Goal: Book appointment/travel/reservation

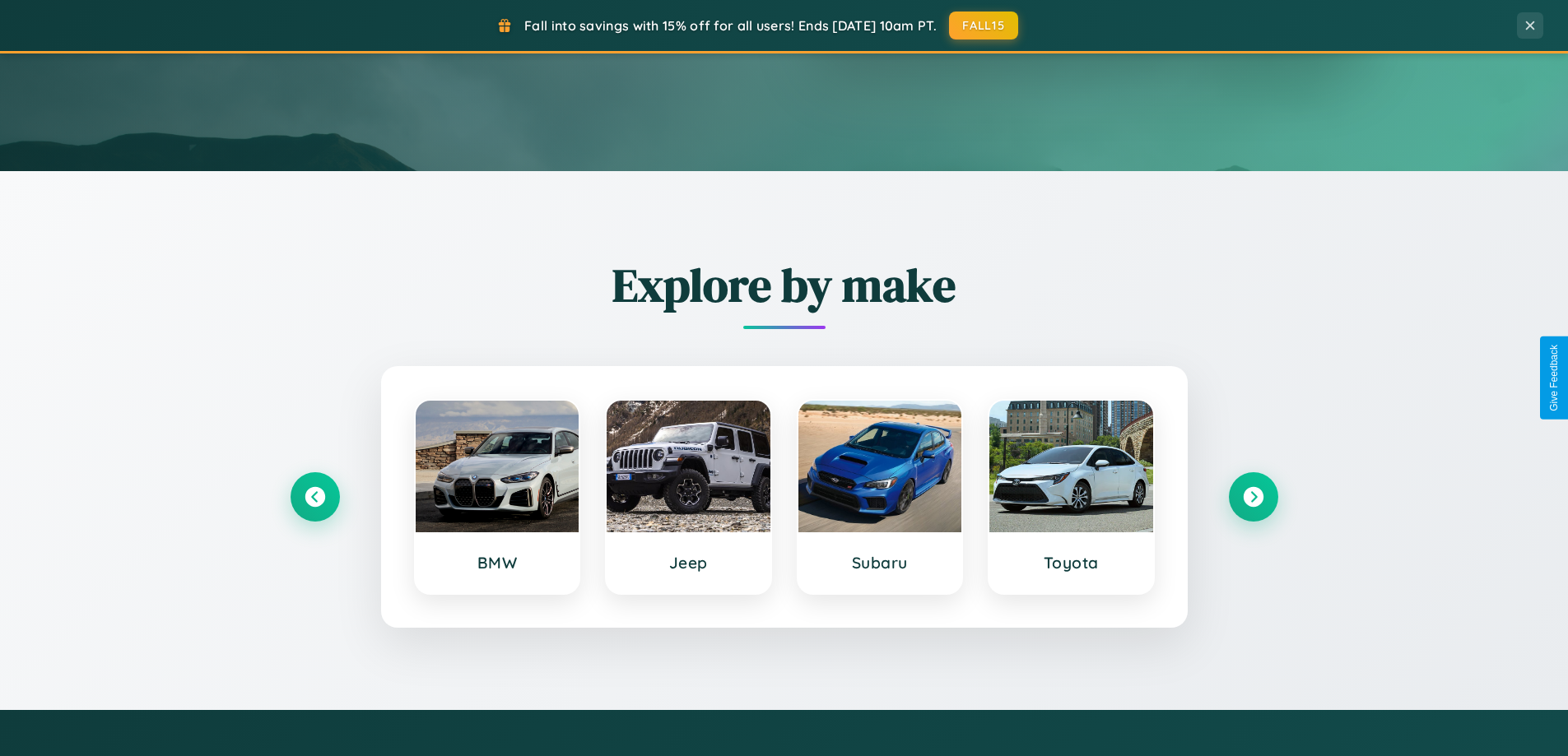
scroll to position [1132, 0]
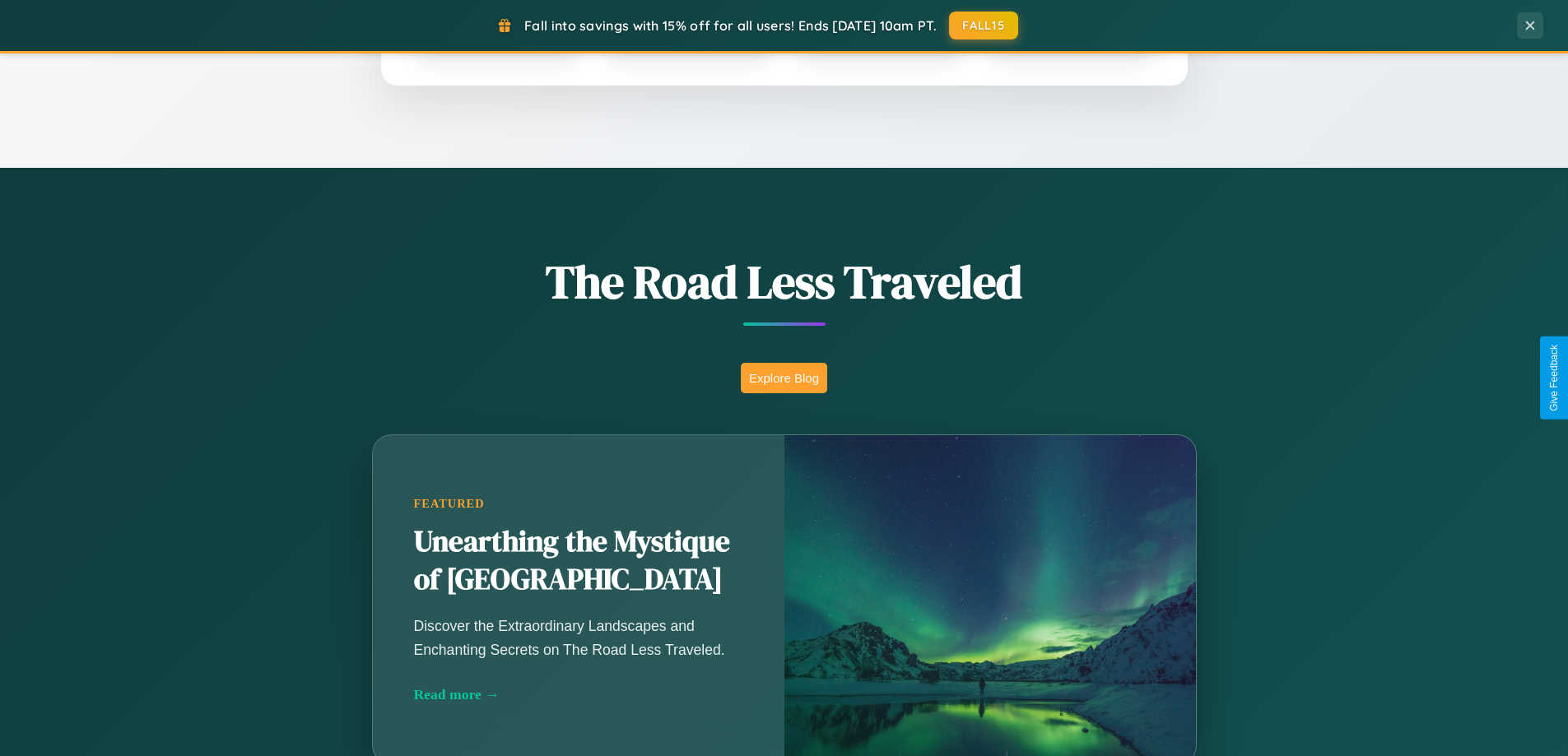
click at [784, 378] on button "Explore Blog" at bounding box center [784, 378] width 86 height 30
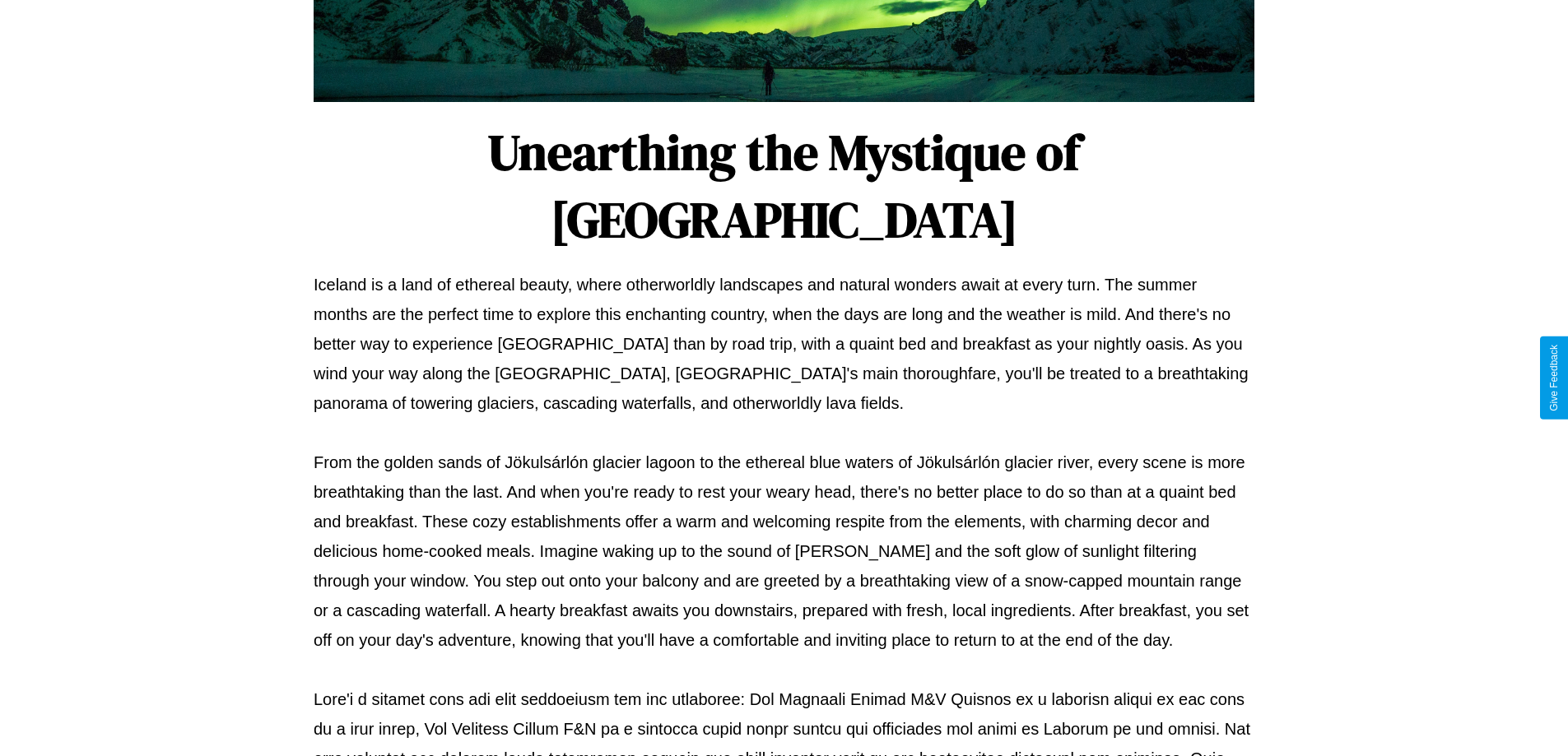
scroll to position [532, 0]
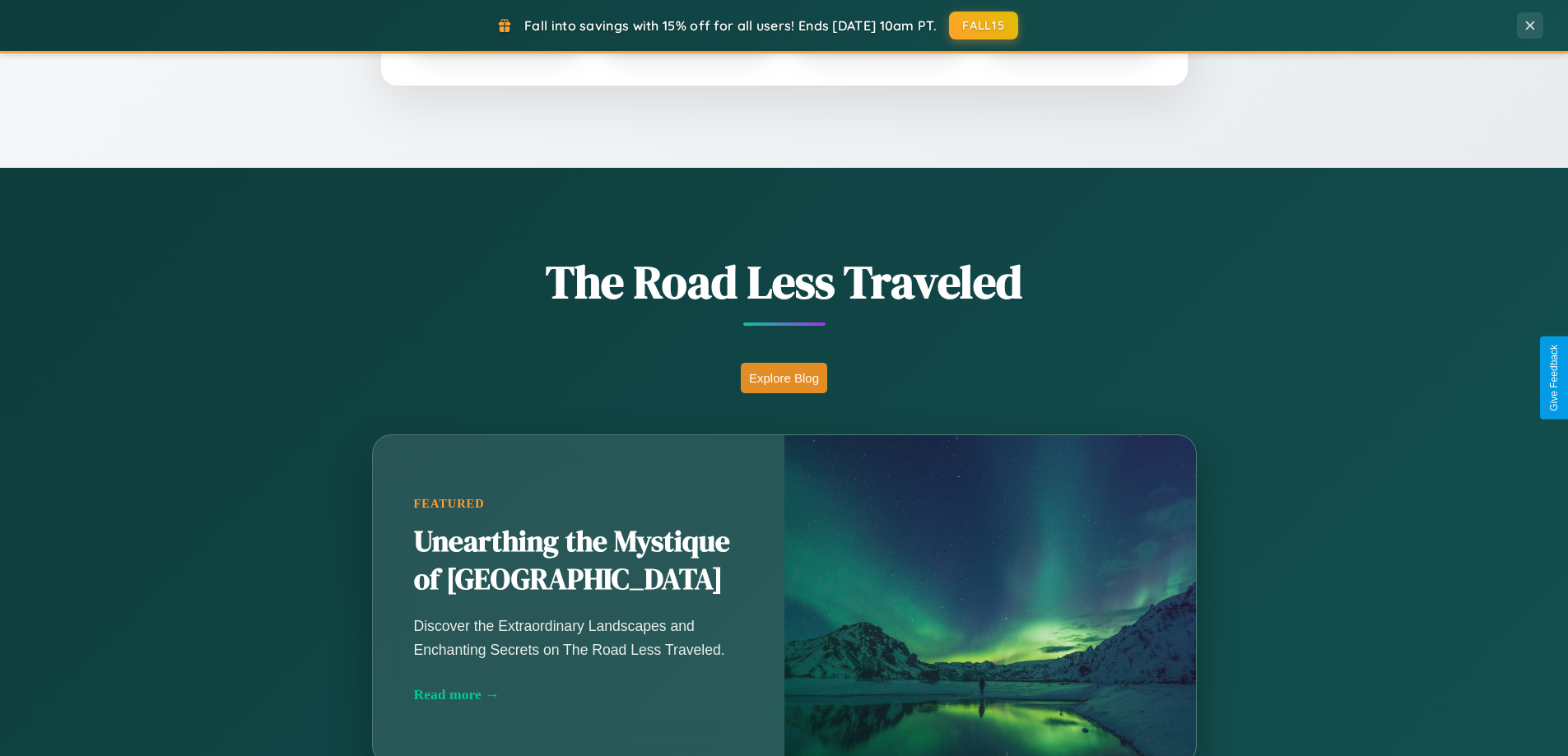
scroll to position [710, 0]
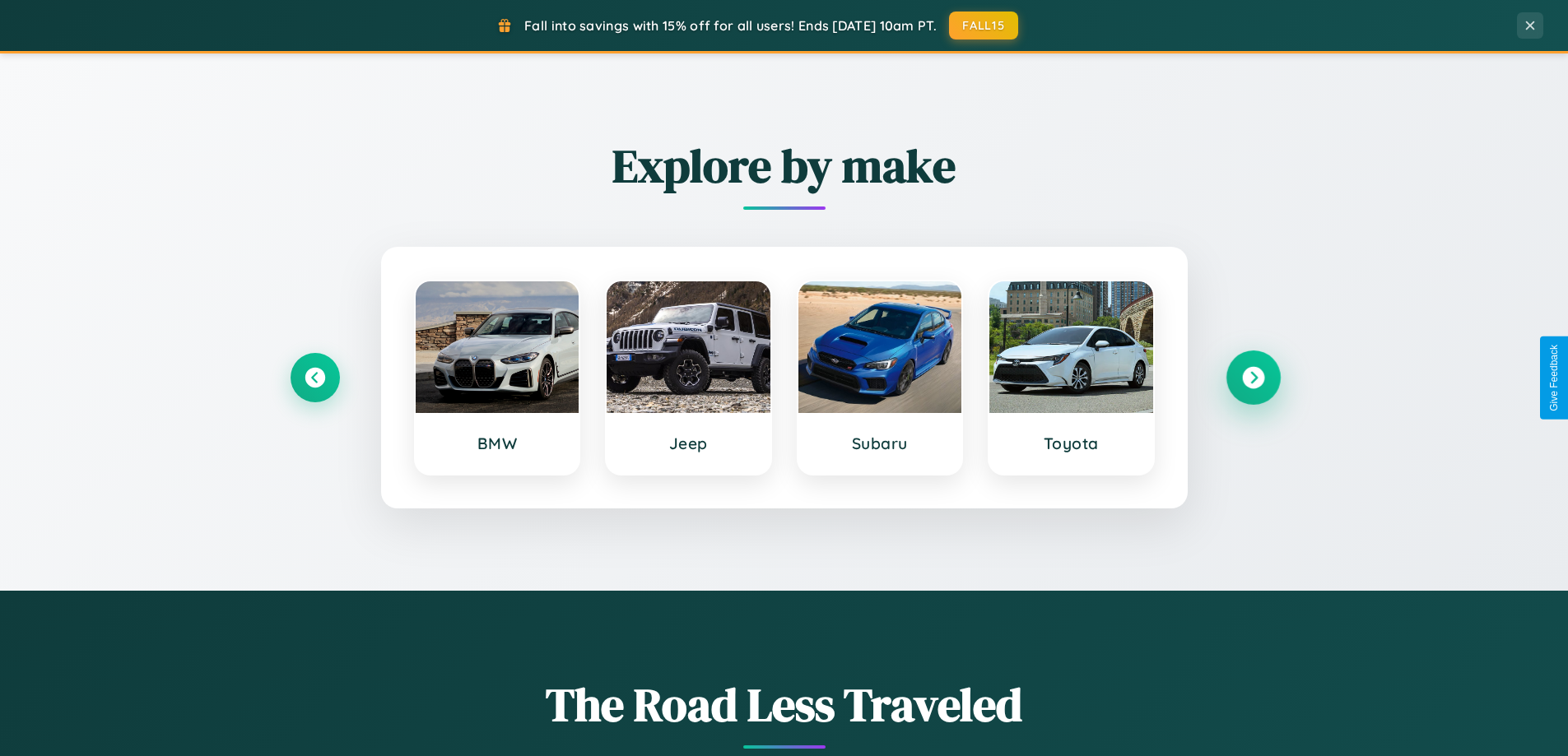
click at [1253, 378] on icon at bounding box center [1253, 378] width 22 height 22
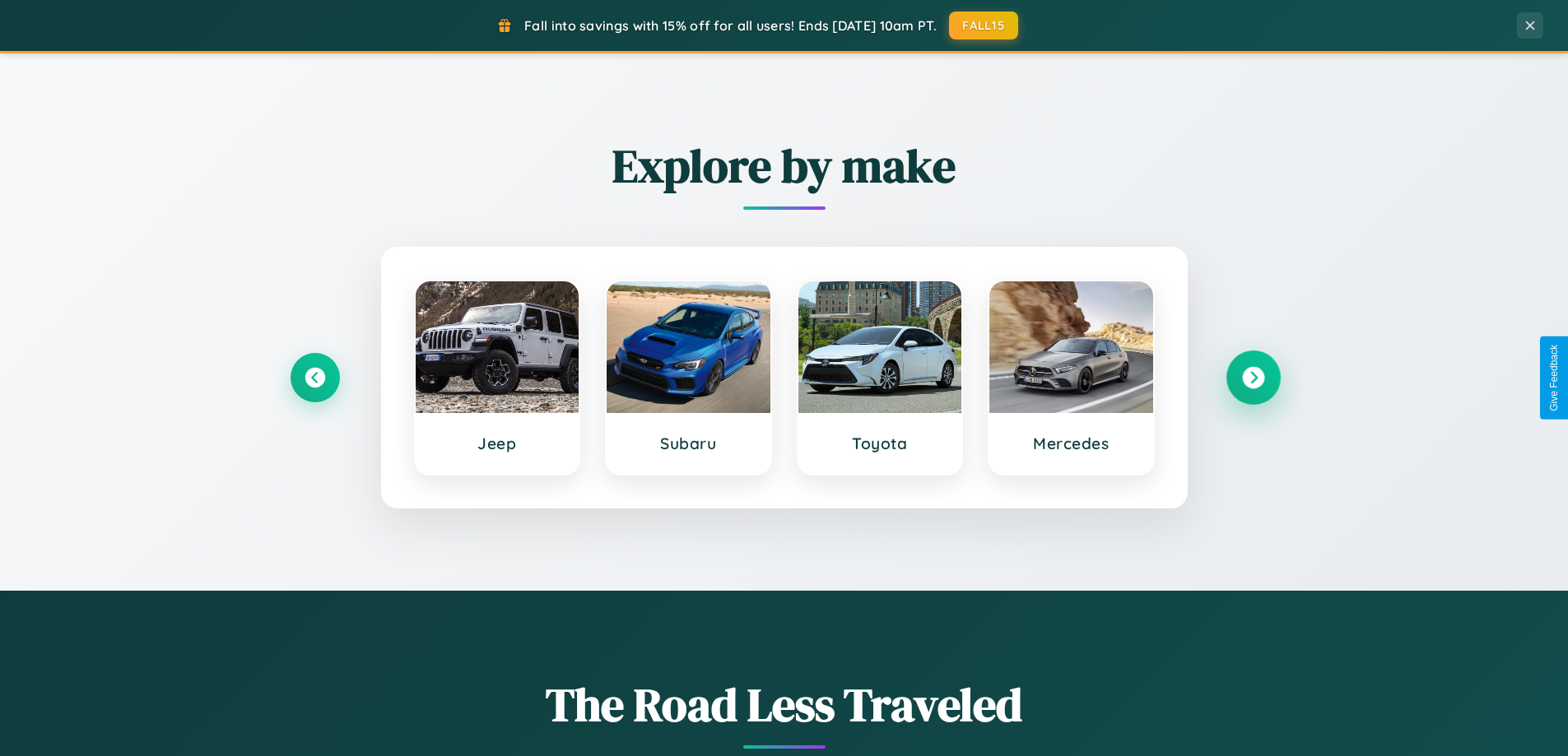
click at [1253, 378] on icon at bounding box center [1253, 378] width 22 height 22
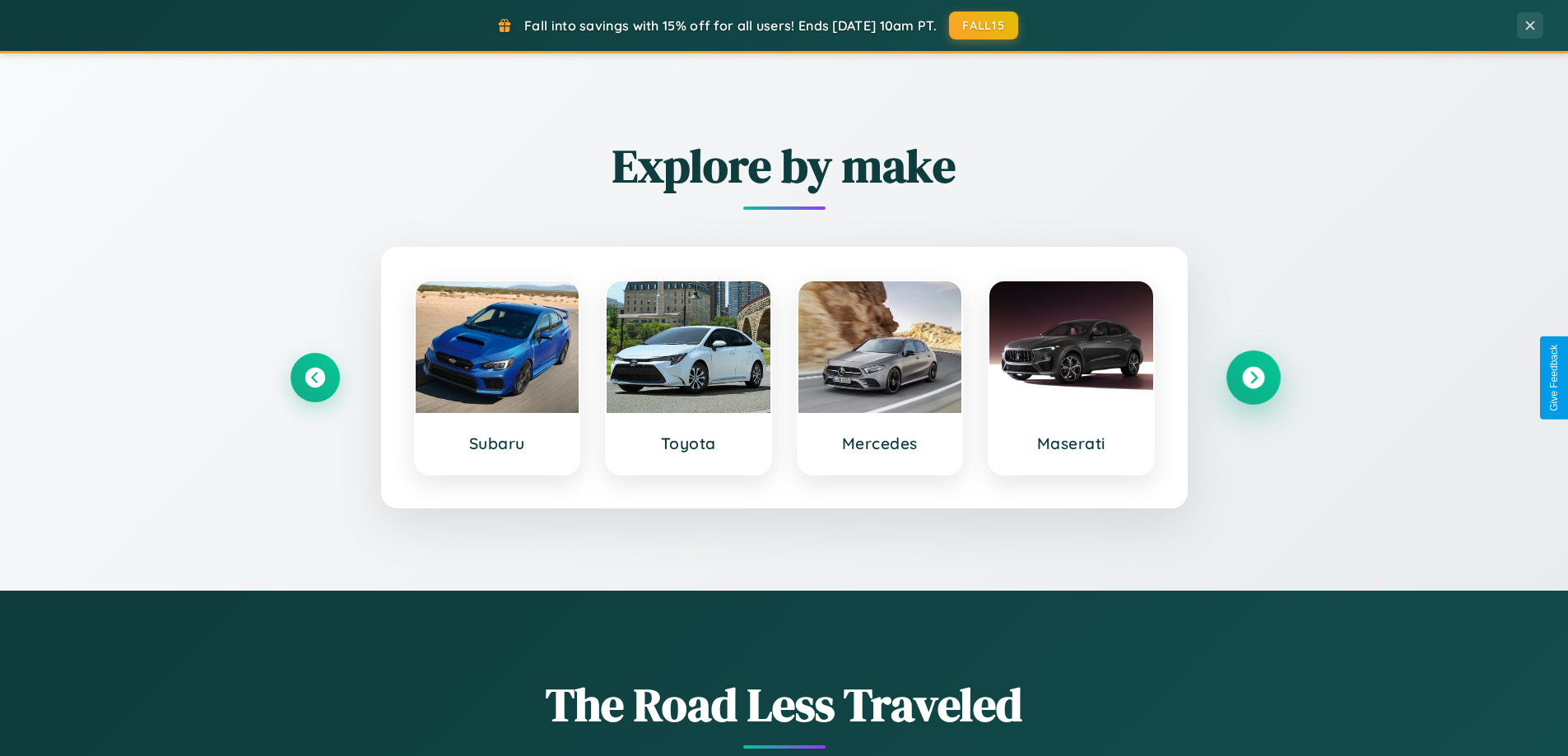
click at [1253, 378] on icon at bounding box center [1253, 378] width 22 height 22
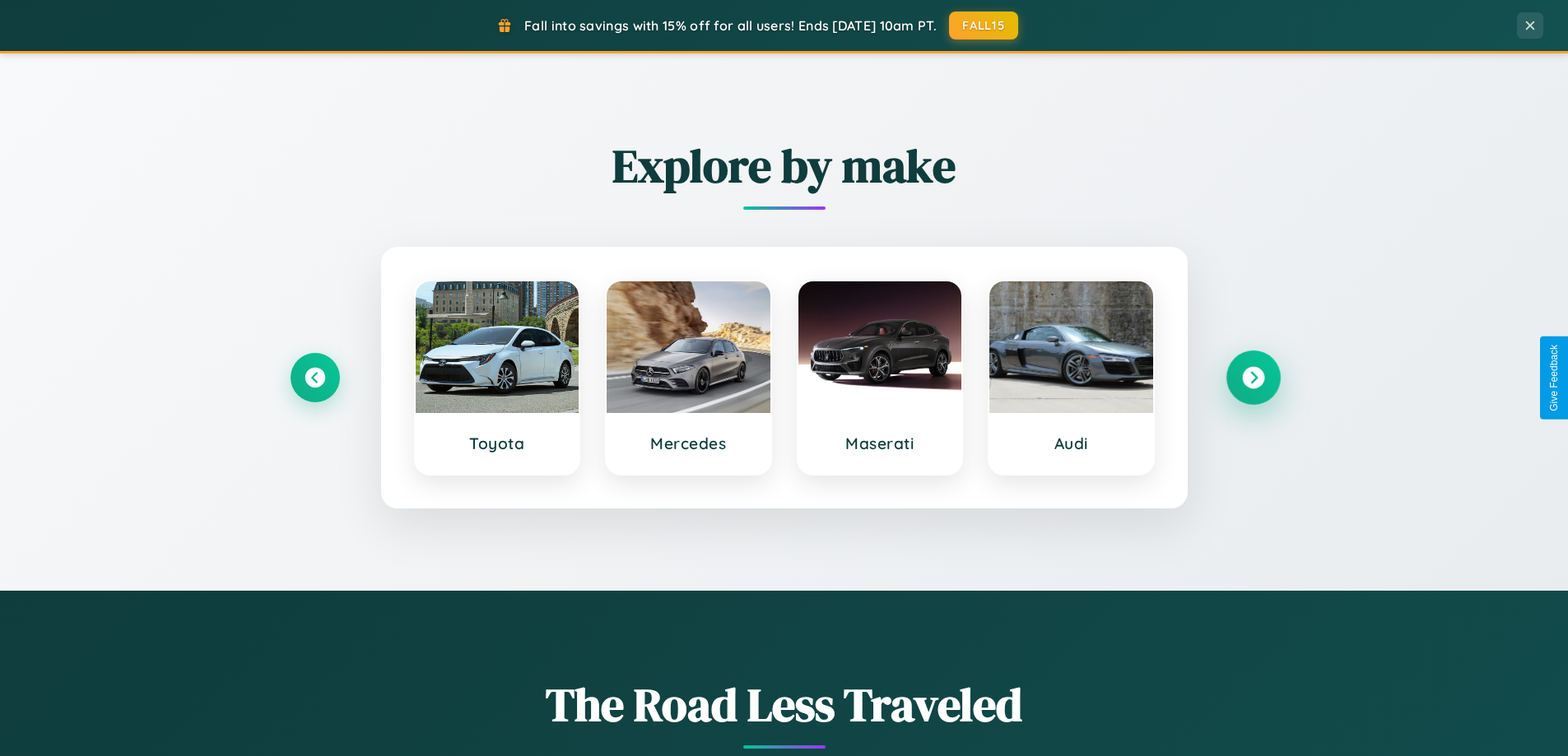
click at [1253, 378] on icon at bounding box center [1253, 378] width 22 height 22
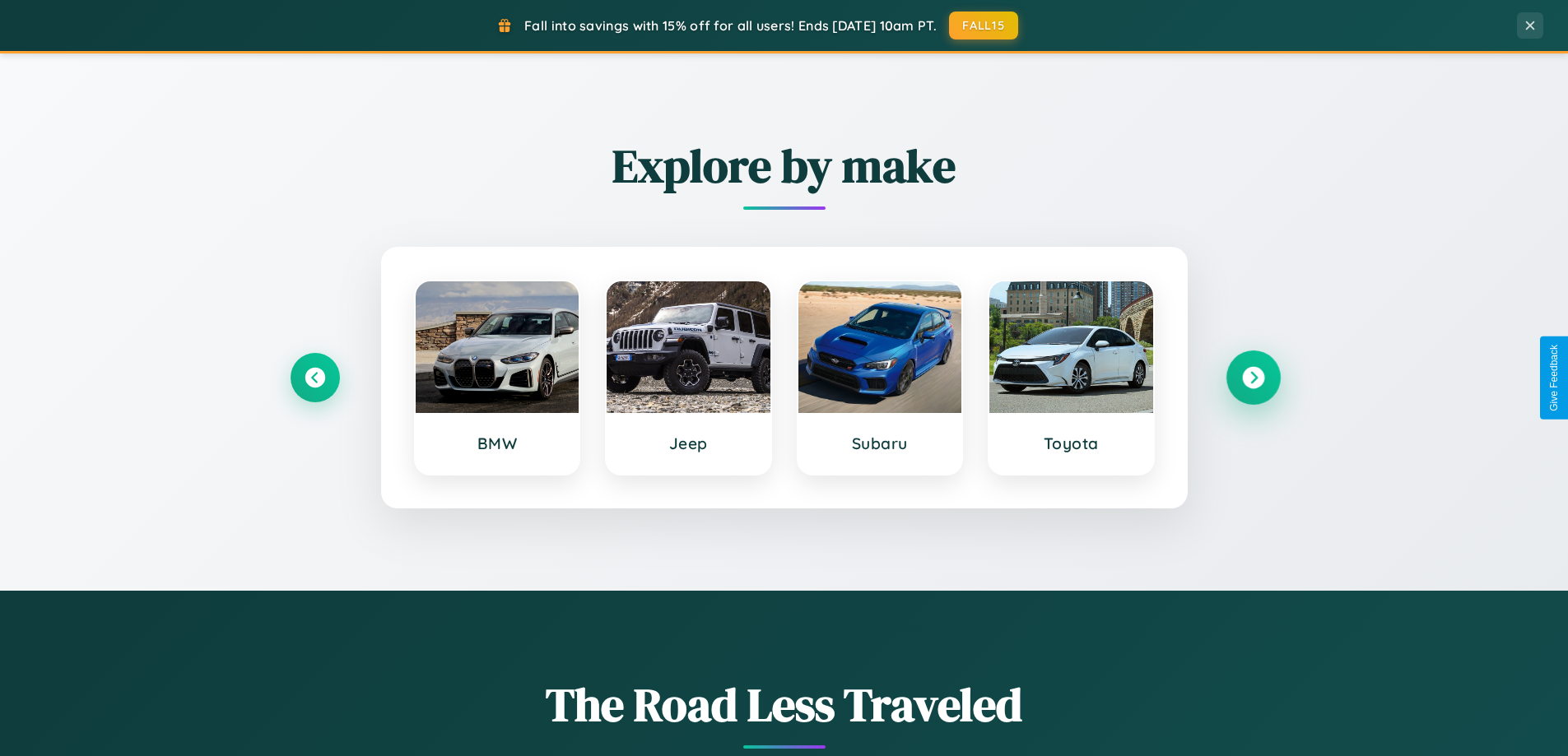
click at [1253, 378] on icon at bounding box center [1253, 378] width 22 height 22
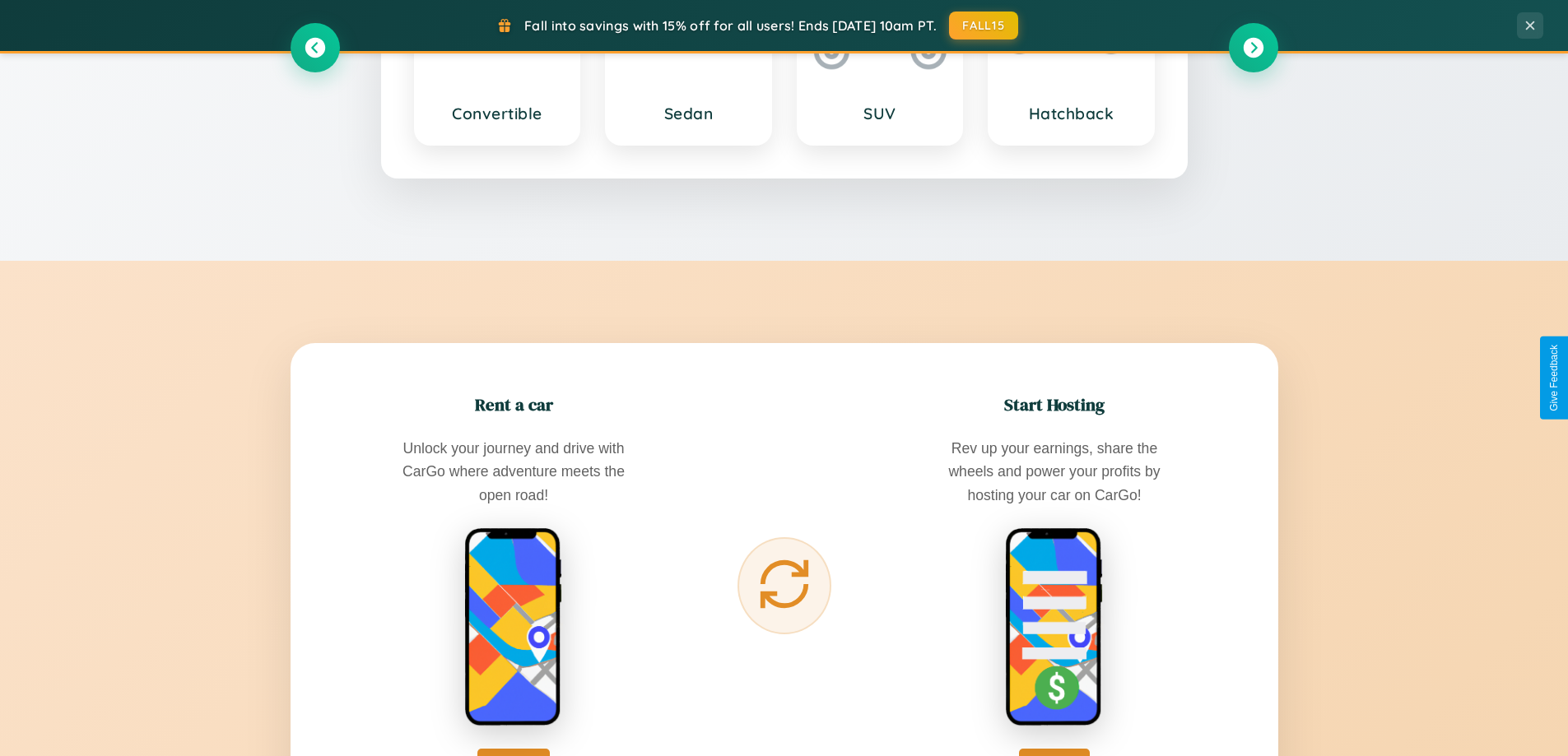
scroll to position [2644, 0]
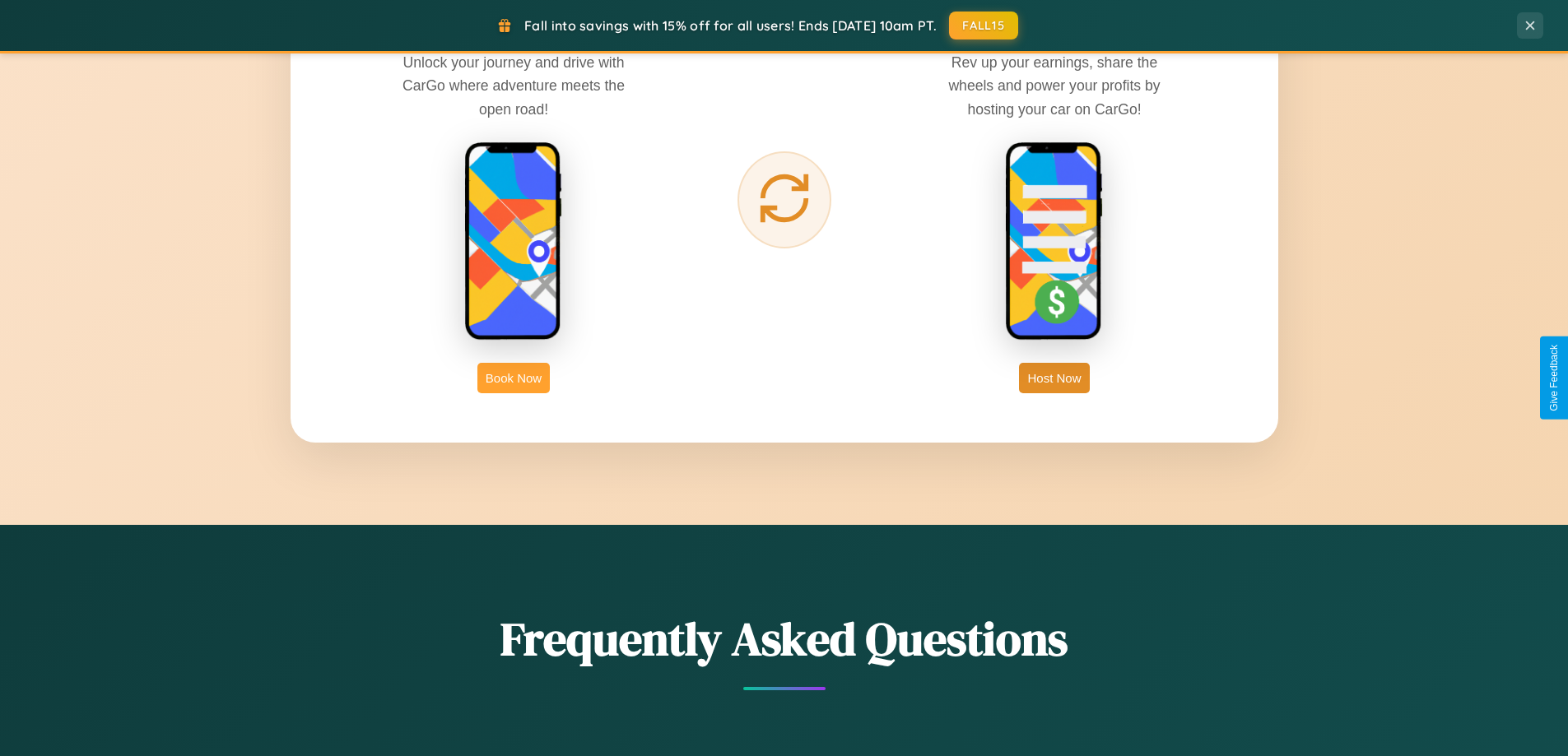
click at [513, 378] on button "Book Now" at bounding box center [513, 378] width 72 height 30
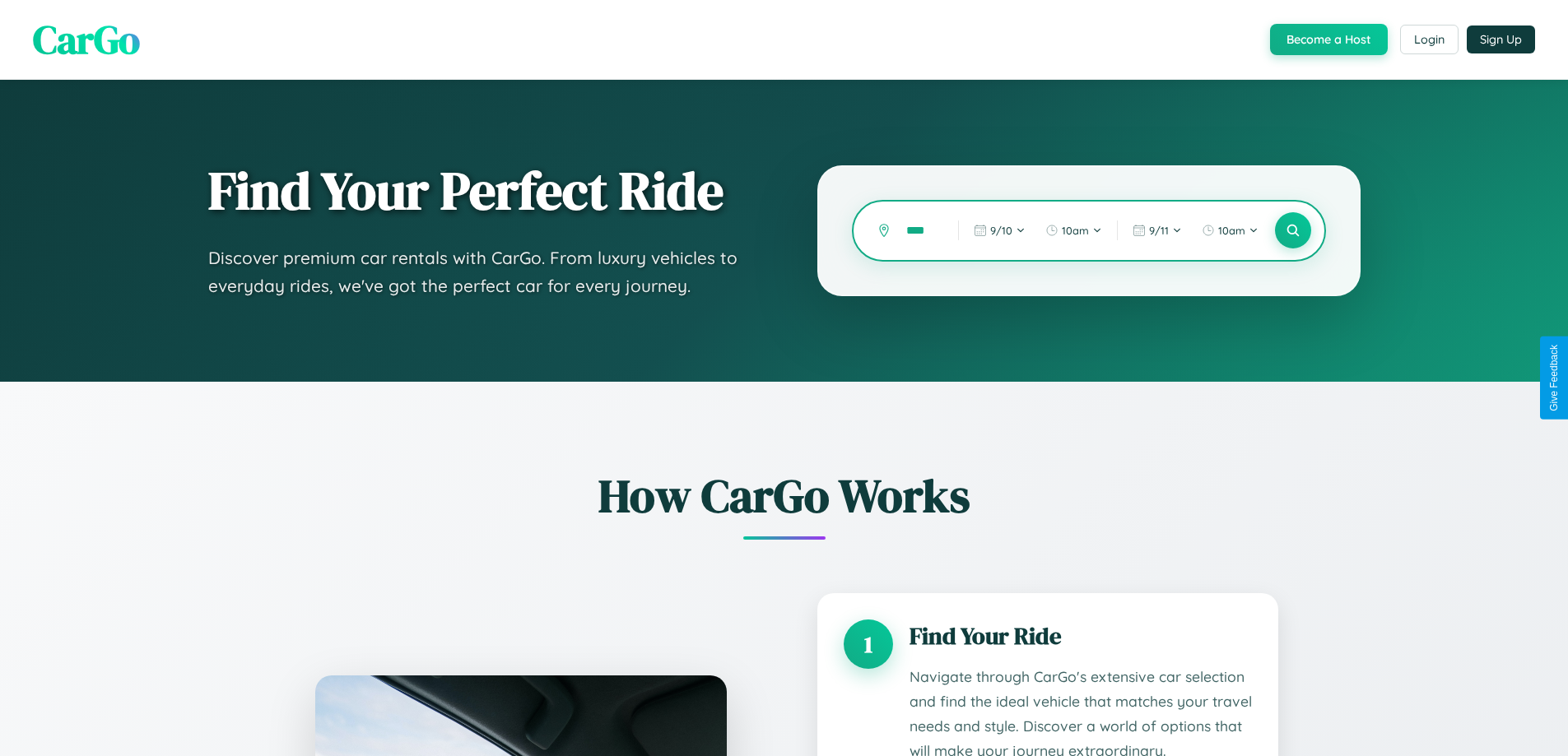
type input "*****"
